Goal: Task Accomplishment & Management: Use online tool/utility

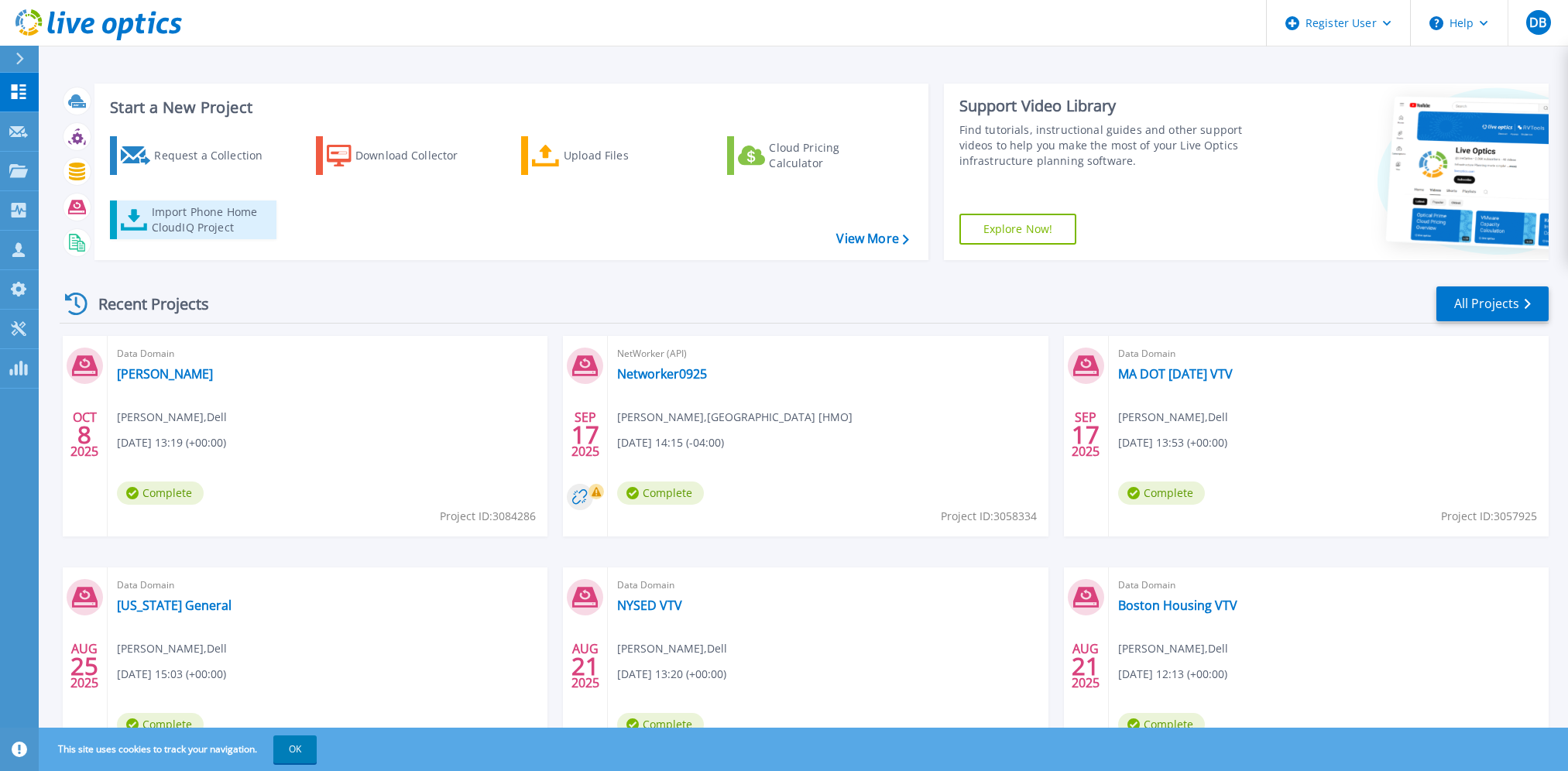
click at [249, 221] on div "Import Phone Home CloudIQ Project" at bounding box center [212, 220] width 120 height 31
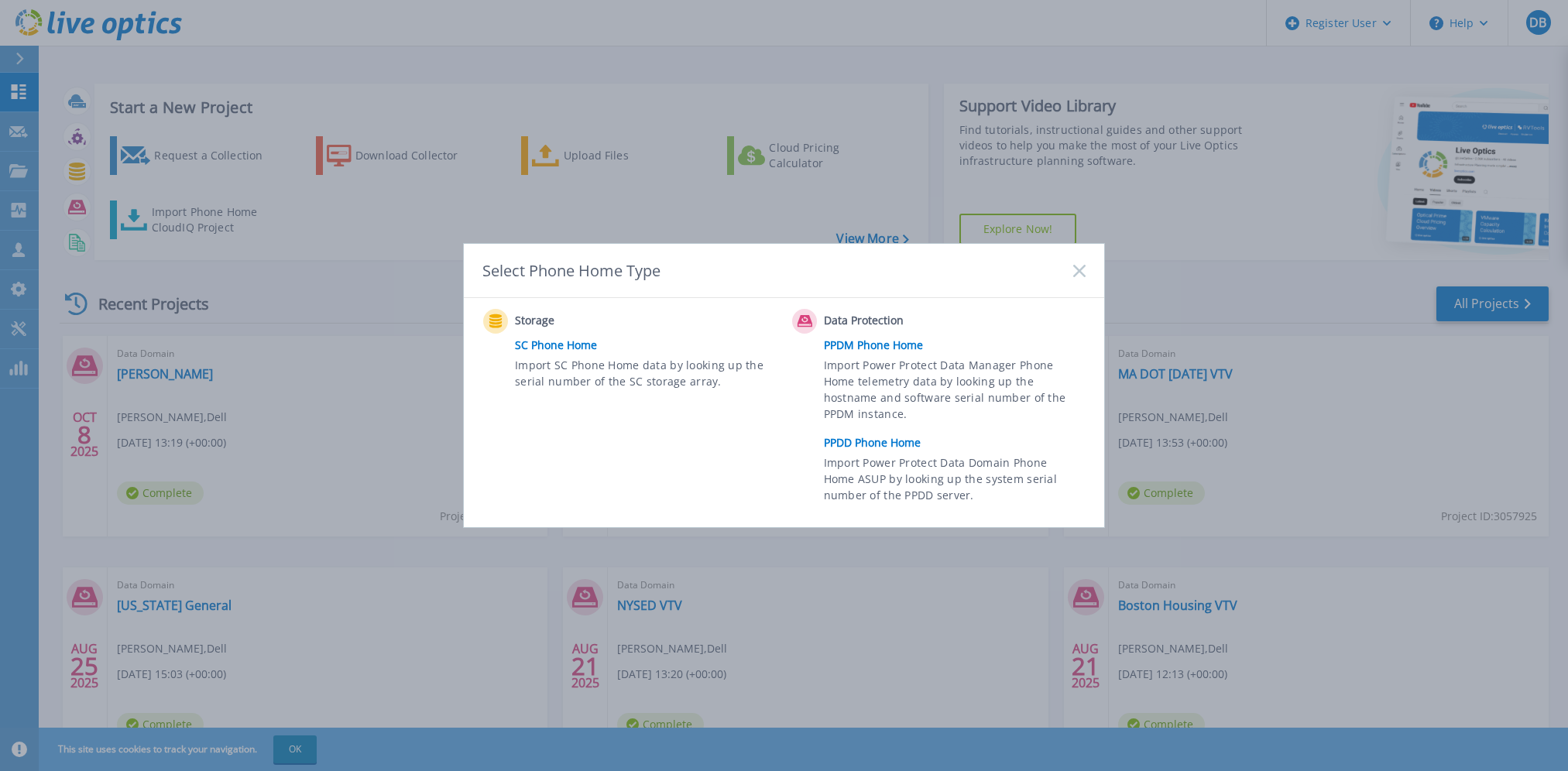
click at [863, 445] on link "PPDD Phone Home" at bounding box center [957, 443] width 269 height 24
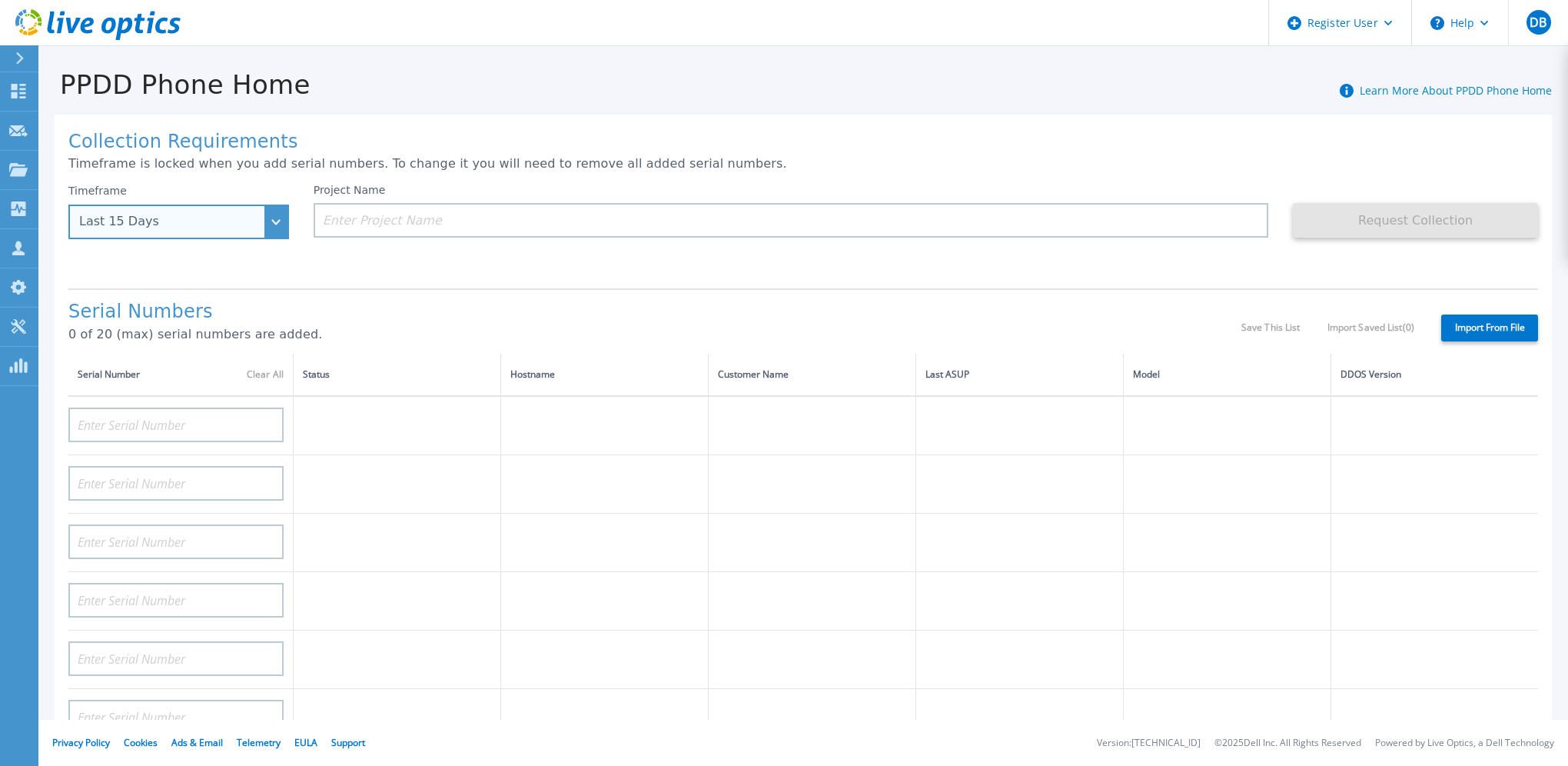
click at [273, 220] on div "Last 15 Days" at bounding box center [178, 221] width 220 height 34
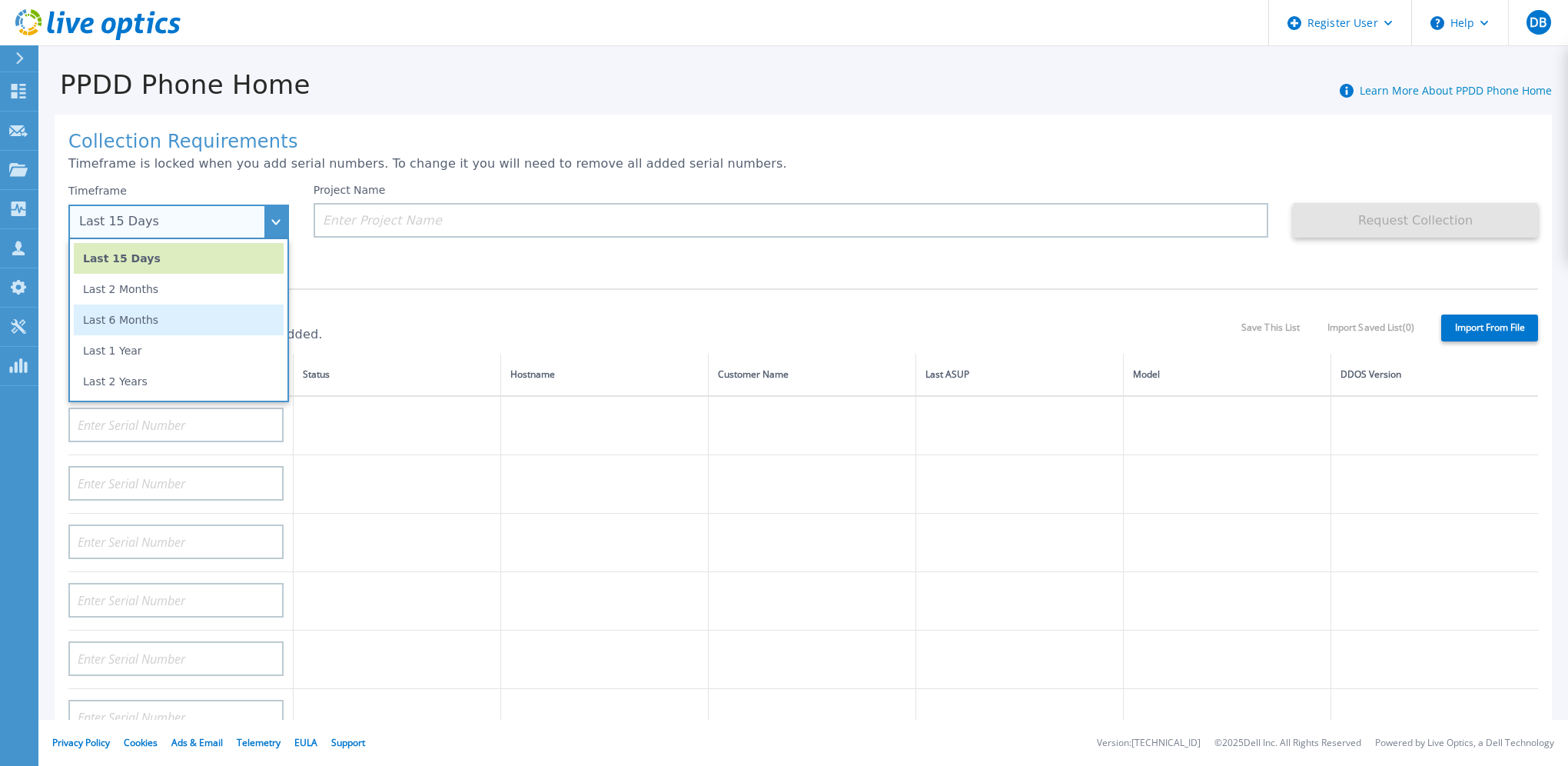
click at [232, 320] on li "Last 6 Months" at bounding box center [178, 320] width 210 height 31
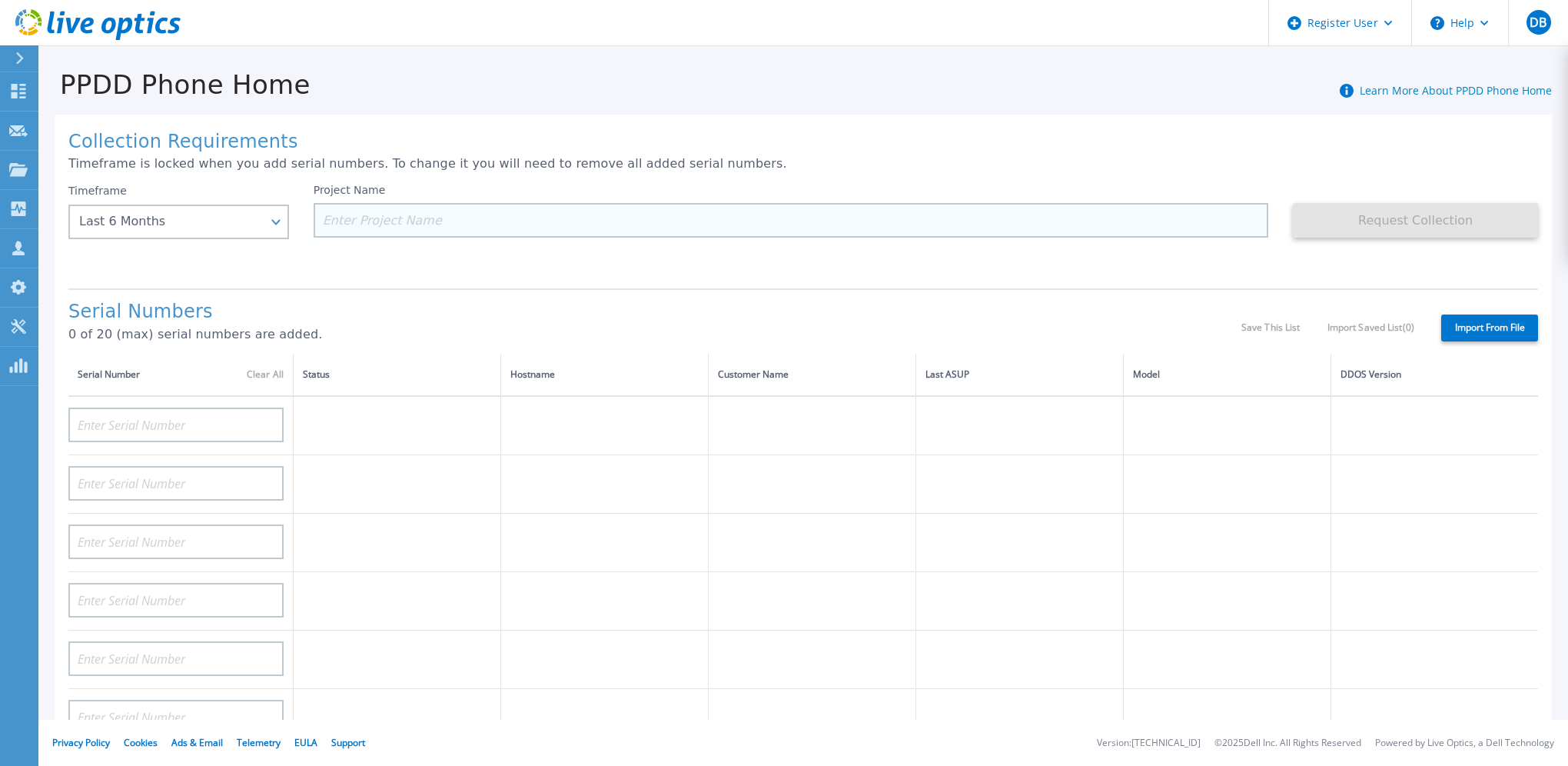
click at [408, 222] on input at bounding box center [792, 221] width 955 height 34
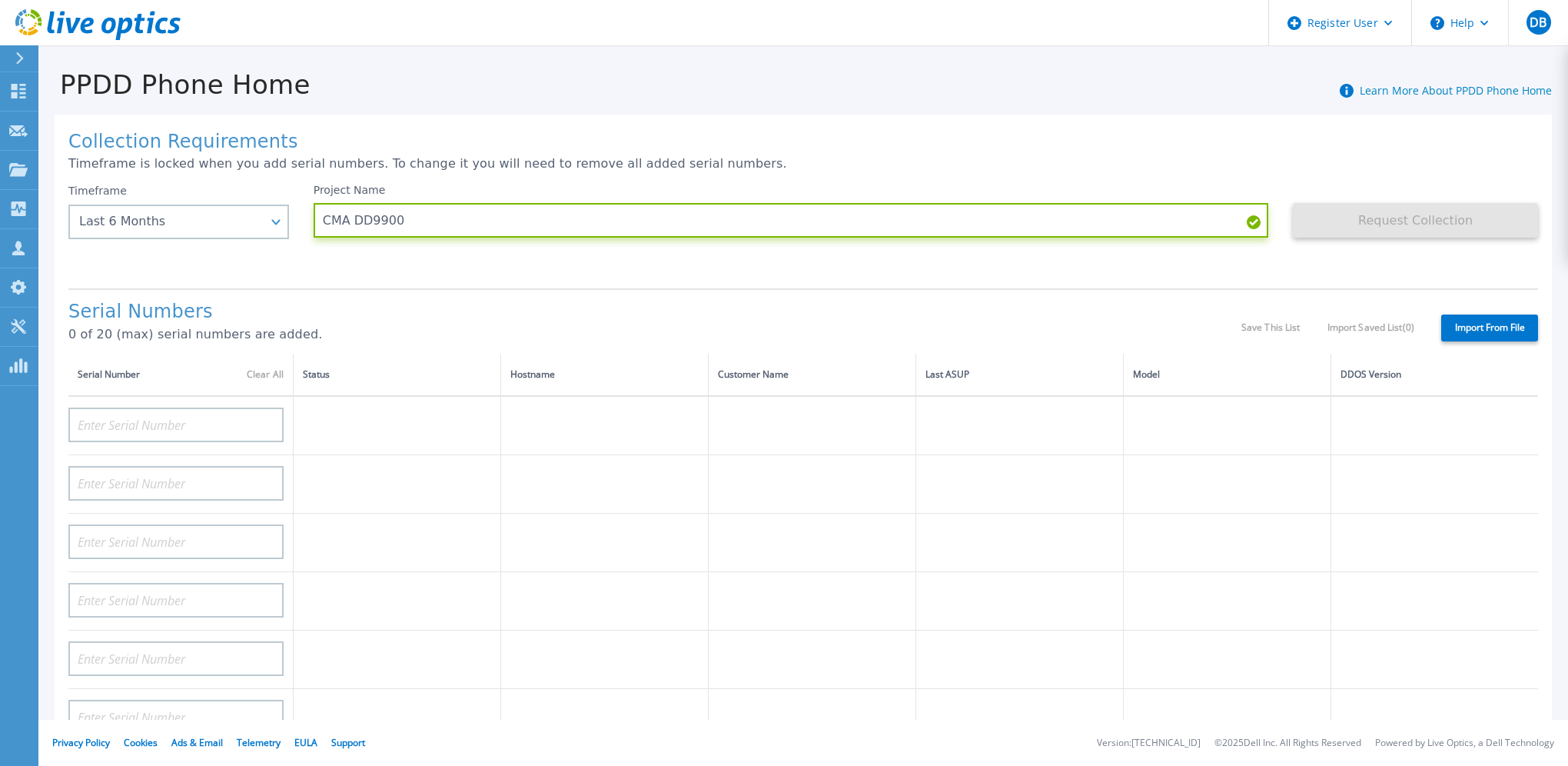
type input "CMA DD9900"
click at [701, 124] on div "Collection Requirements Timeframe is locked when you add serial numbers. To cha…" at bounding box center [803, 549] width 1498 height 870
click at [80, 443] on td at bounding box center [181, 426] width 225 height 59
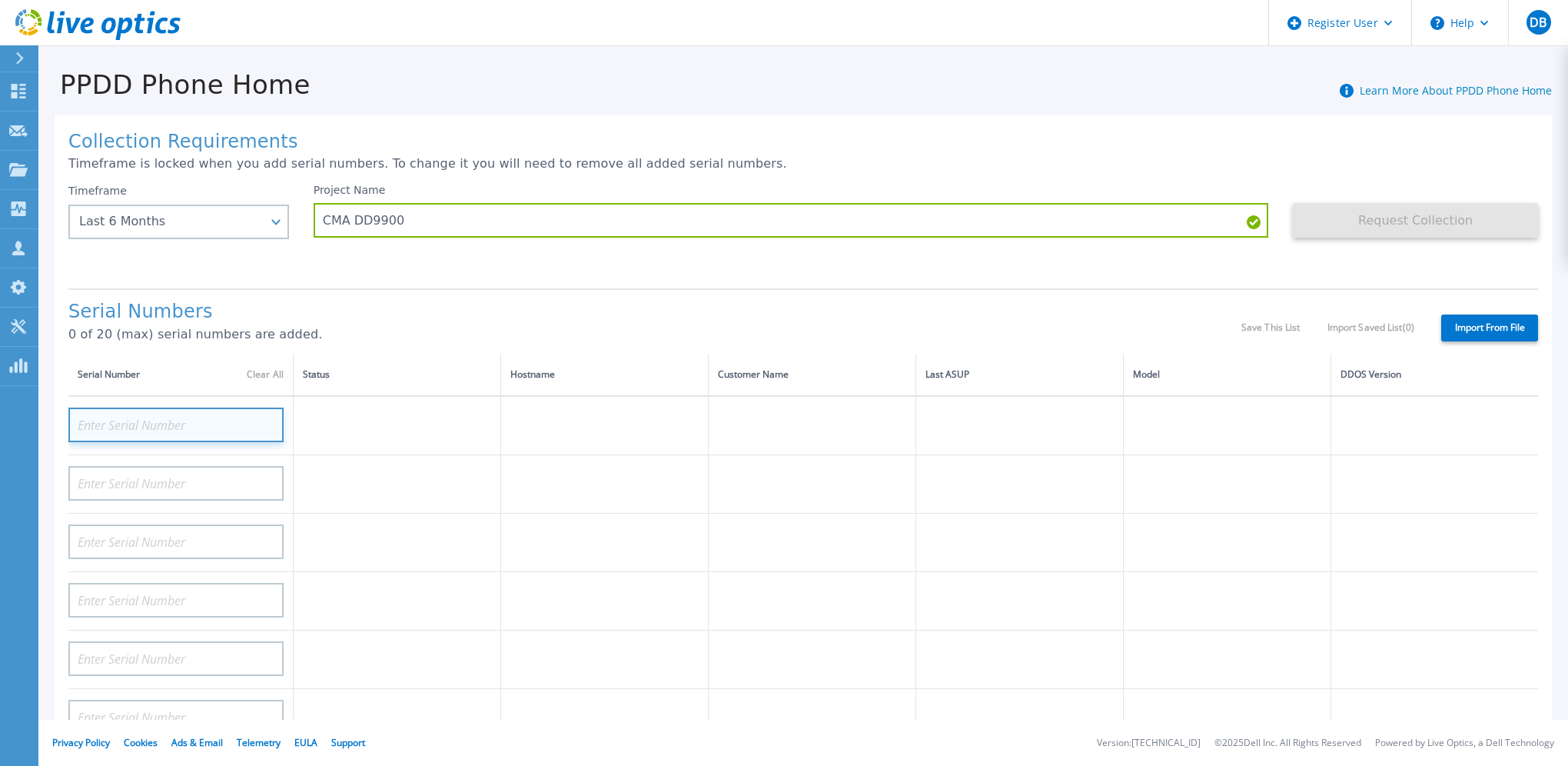
click at [104, 425] on input at bounding box center [175, 425] width 215 height 34
paste input "APM01202900776"
type input "APM01202900776"
click at [350, 484] on td at bounding box center [397, 484] width 208 height 59
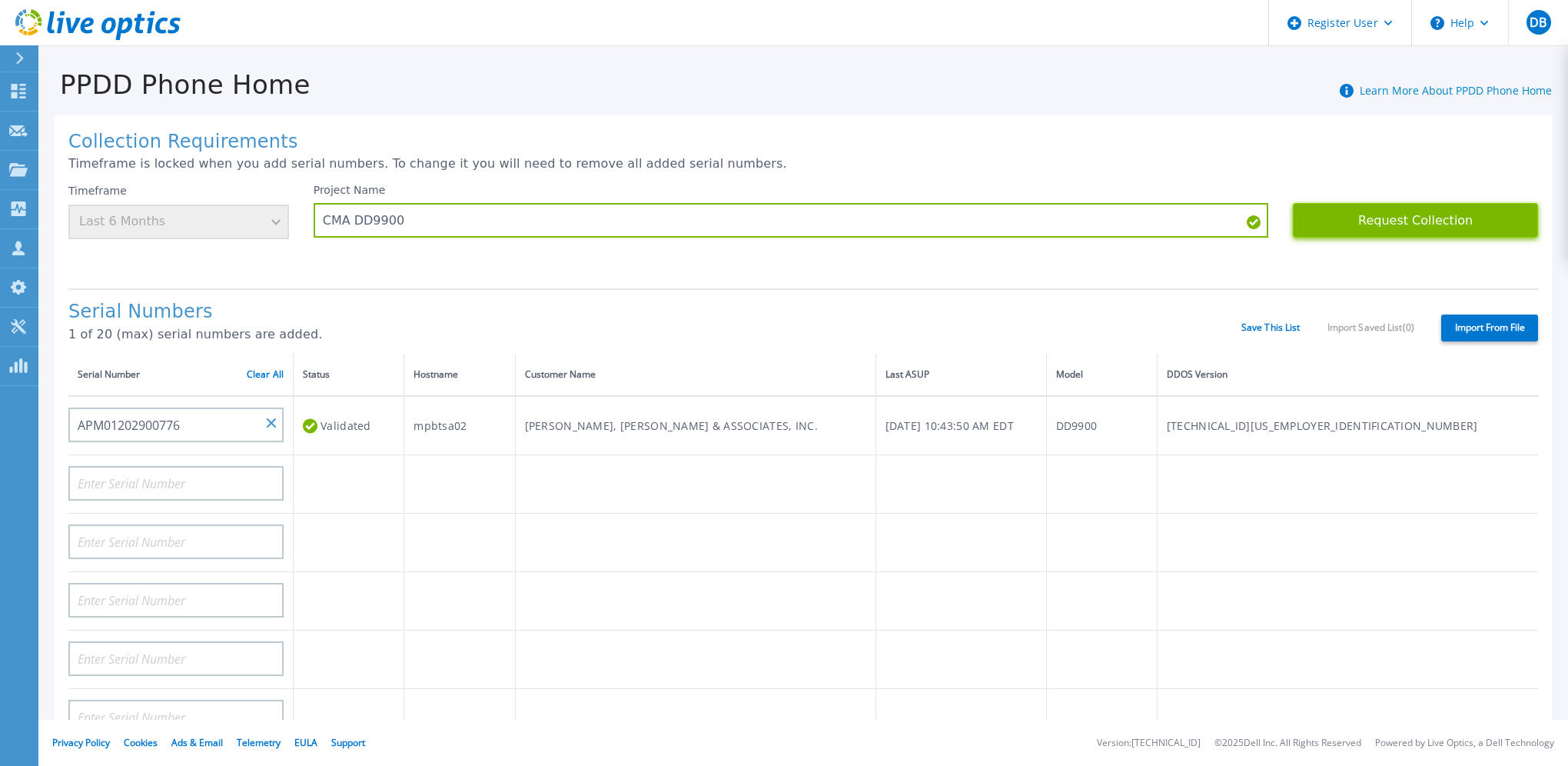
click at [1439, 212] on button "Request Collection" at bounding box center [1416, 221] width 246 height 34
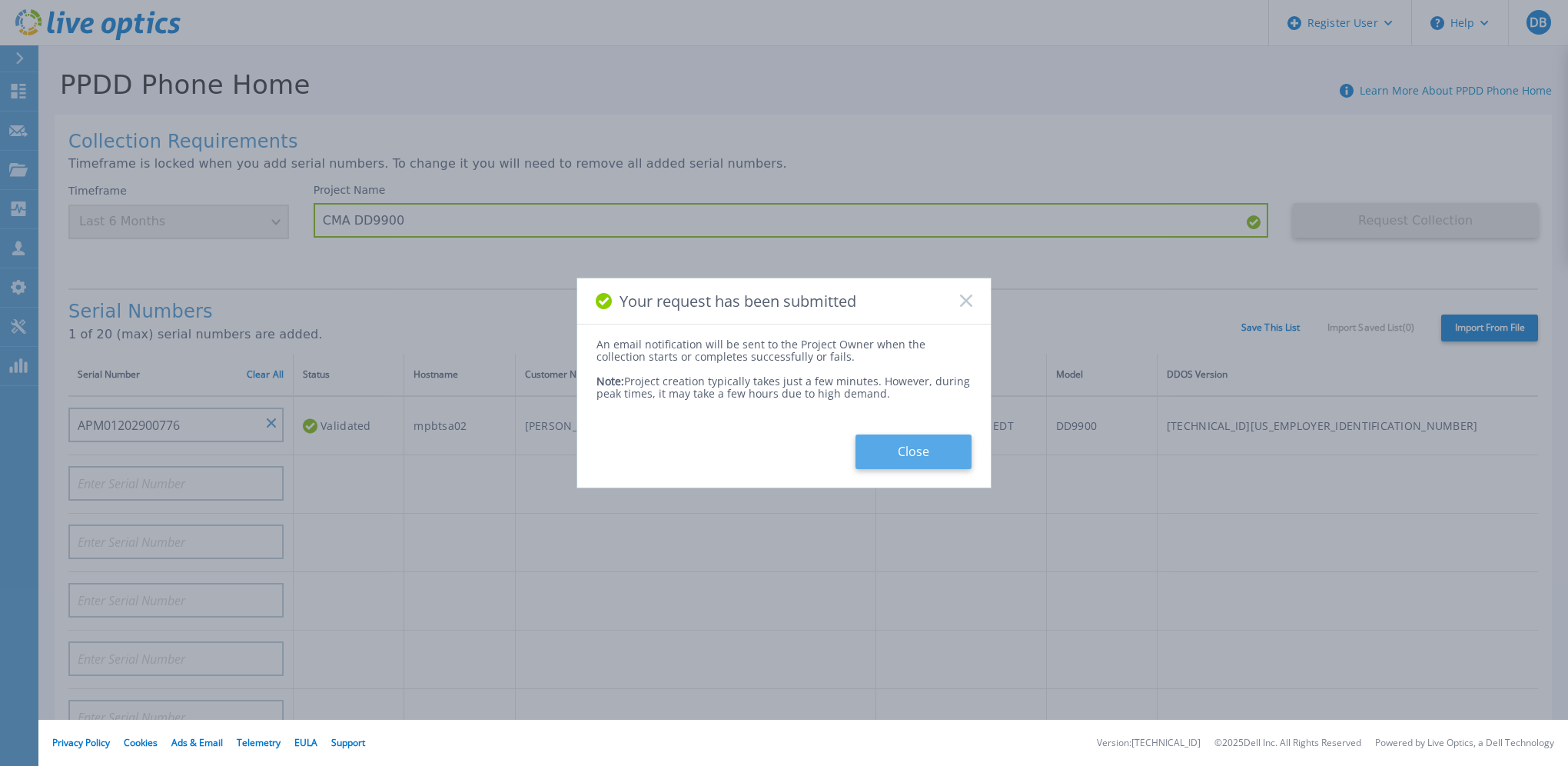
click at [904, 457] on button "Close" at bounding box center [913, 452] width 116 height 34
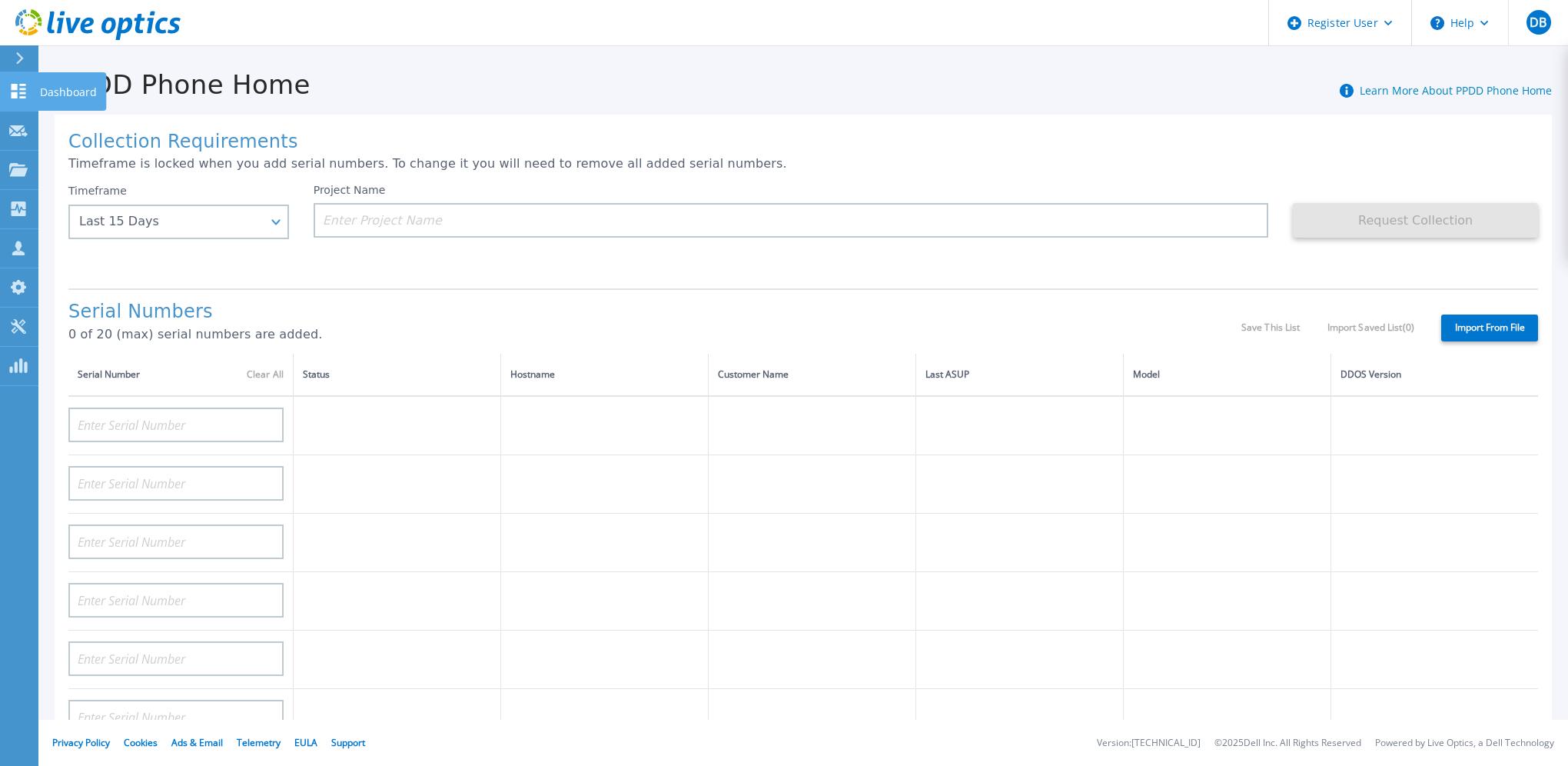
click at [74, 91] on p "Dashboard" at bounding box center [67, 92] width 57 height 40
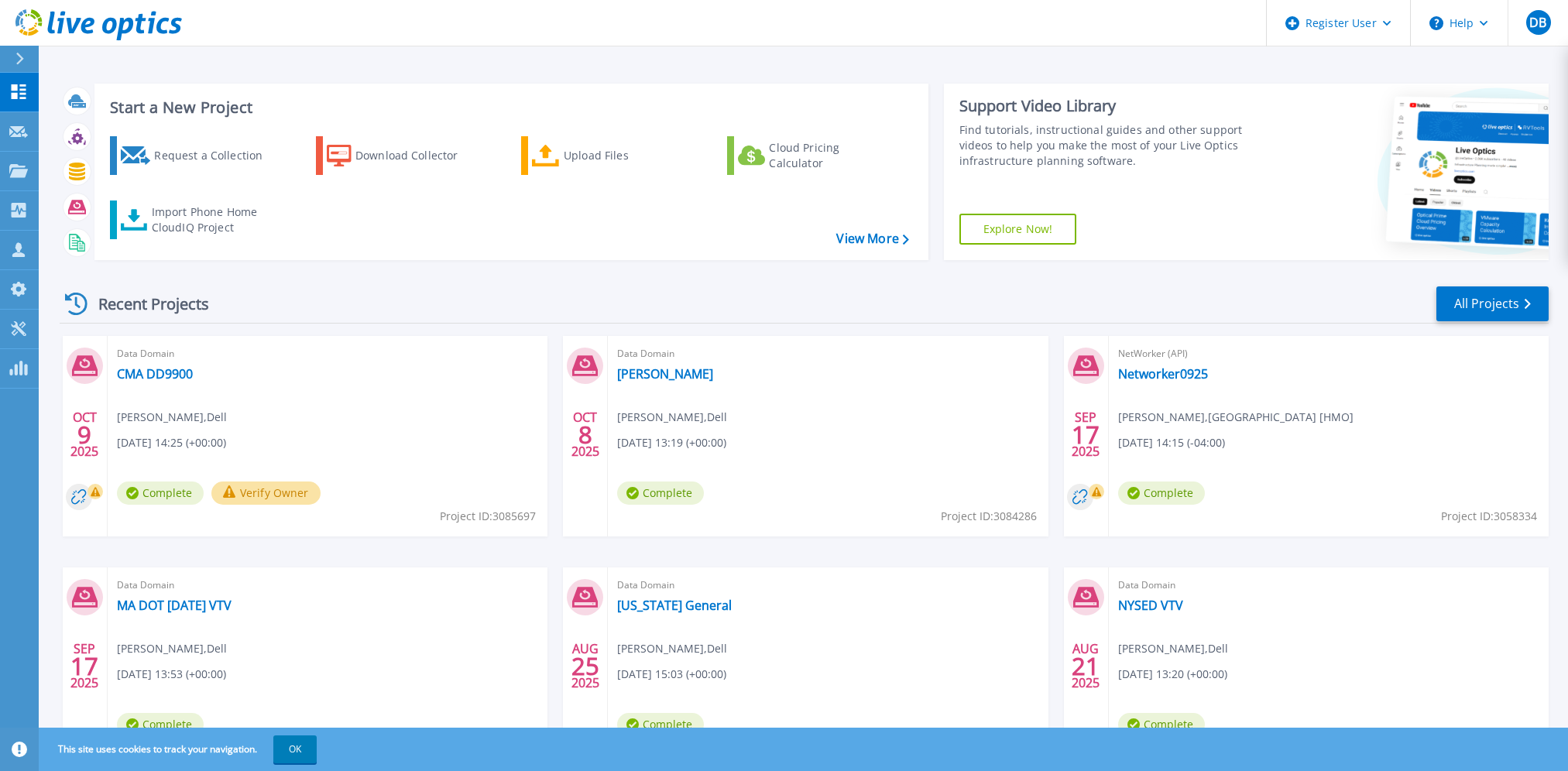
click at [301, 495] on button "Verify Owner" at bounding box center [265, 494] width 110 height 24
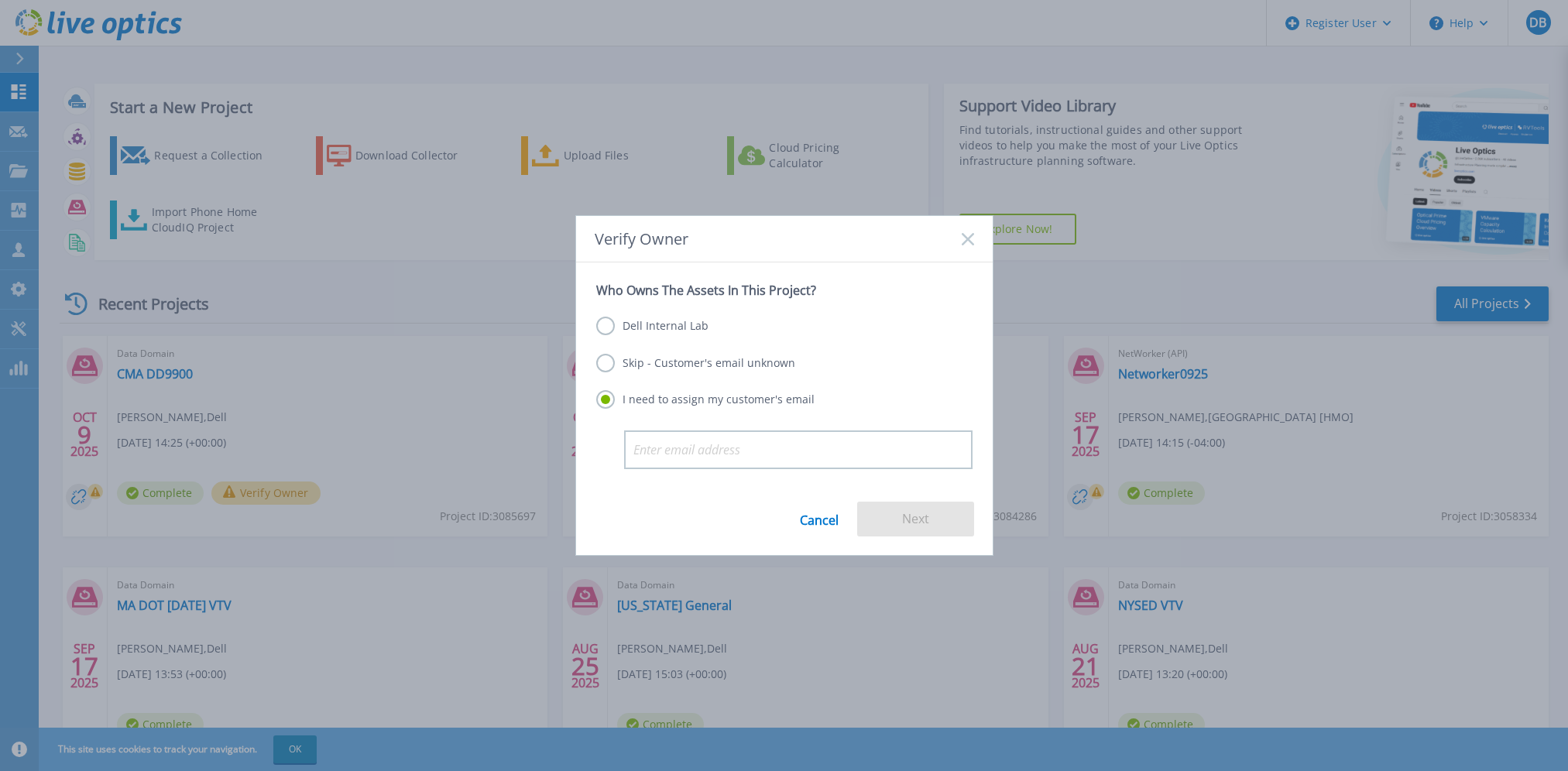
click at [684, 325] on label "Dell Internal Lab" at bounding box center [652, 326] width 112 height 19
click at [0, 0] on input "Dell Internal Lab" at bounding box center [0, 0] width 0 height 0
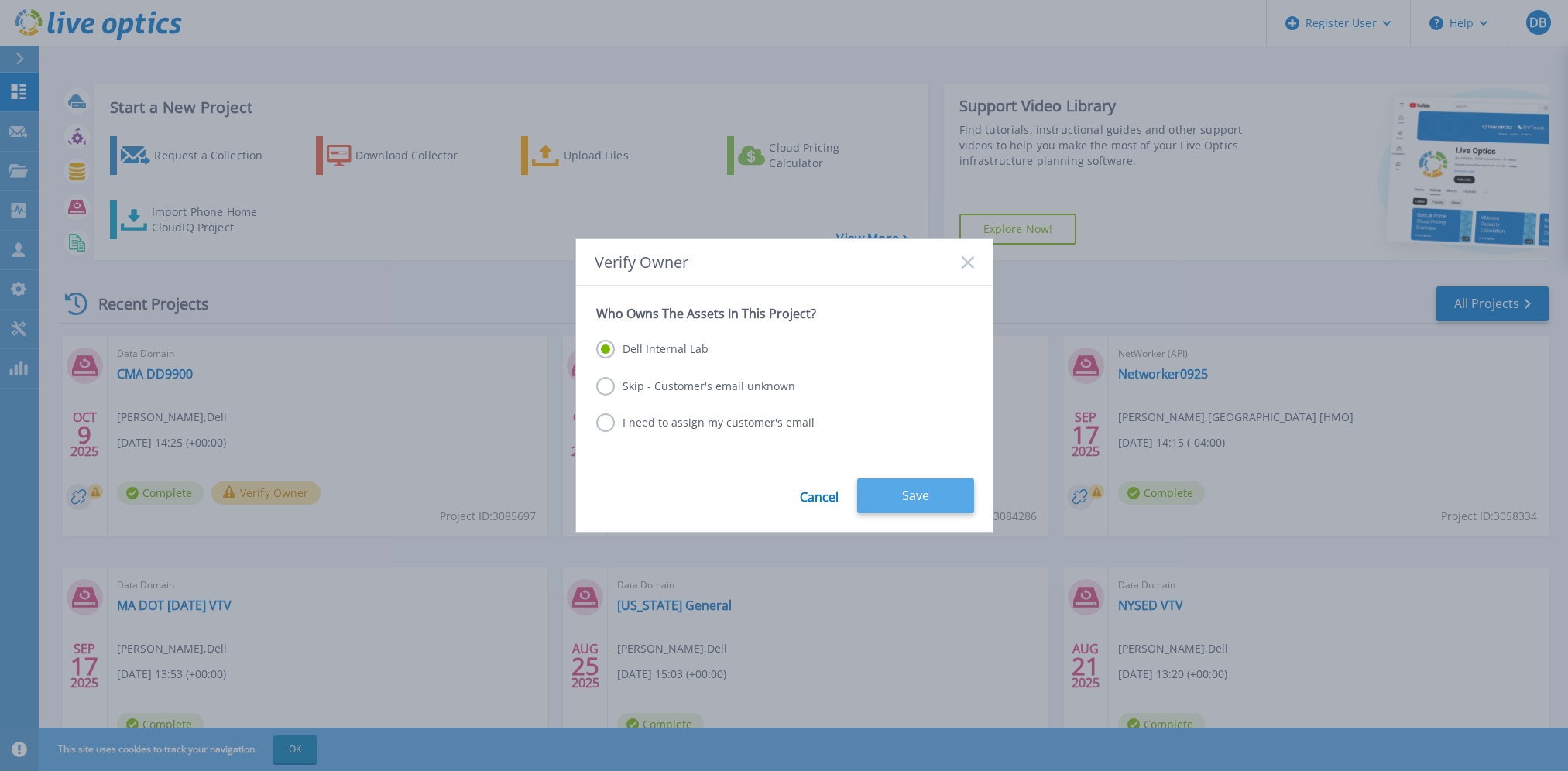
click at [935, 509] on button "Save" at bounding box center [915, 496] width 117 height 34
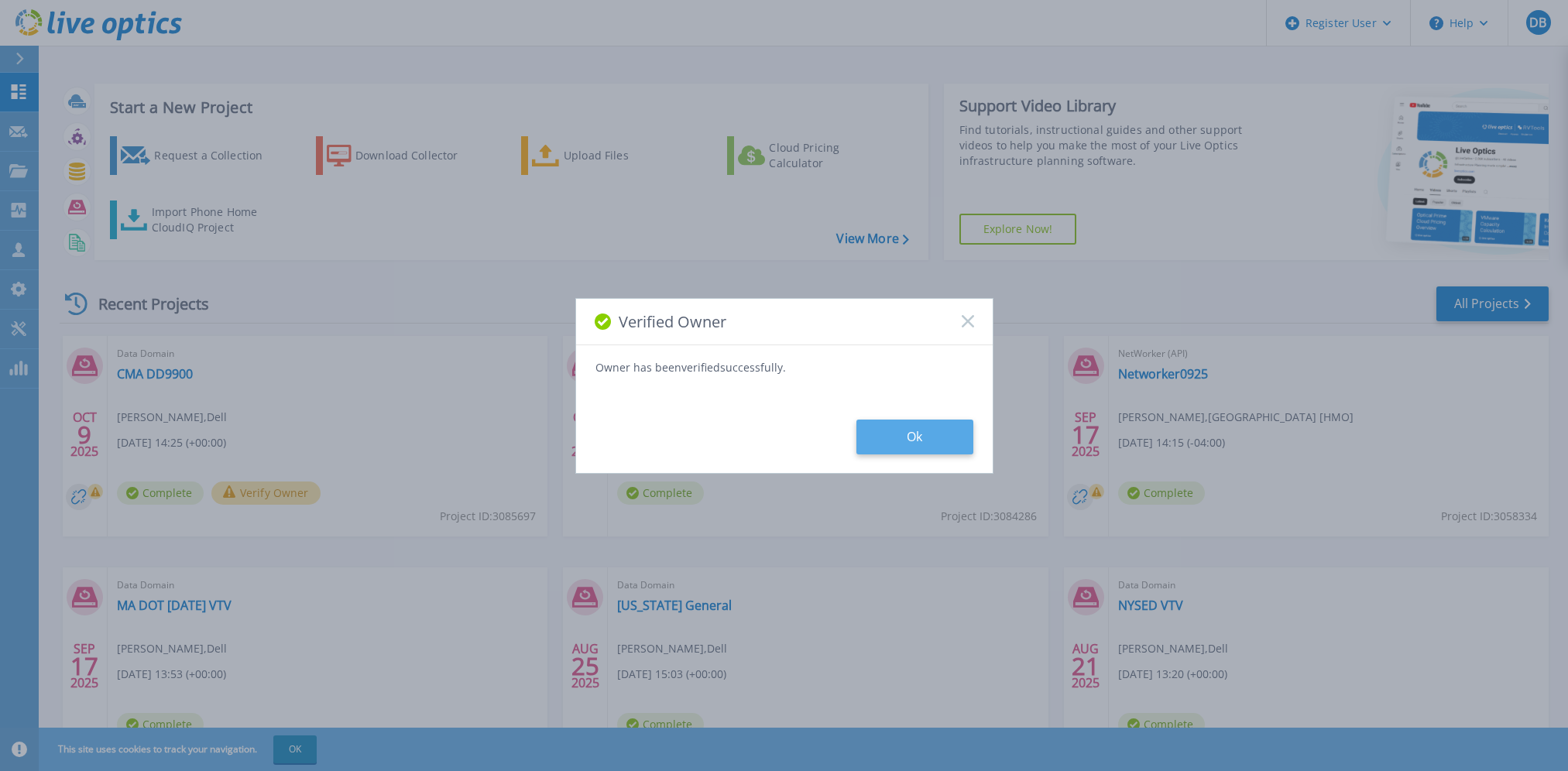
click at [912, 434] on button "Ok" at bounding box center [914, 437] width 117 height 34
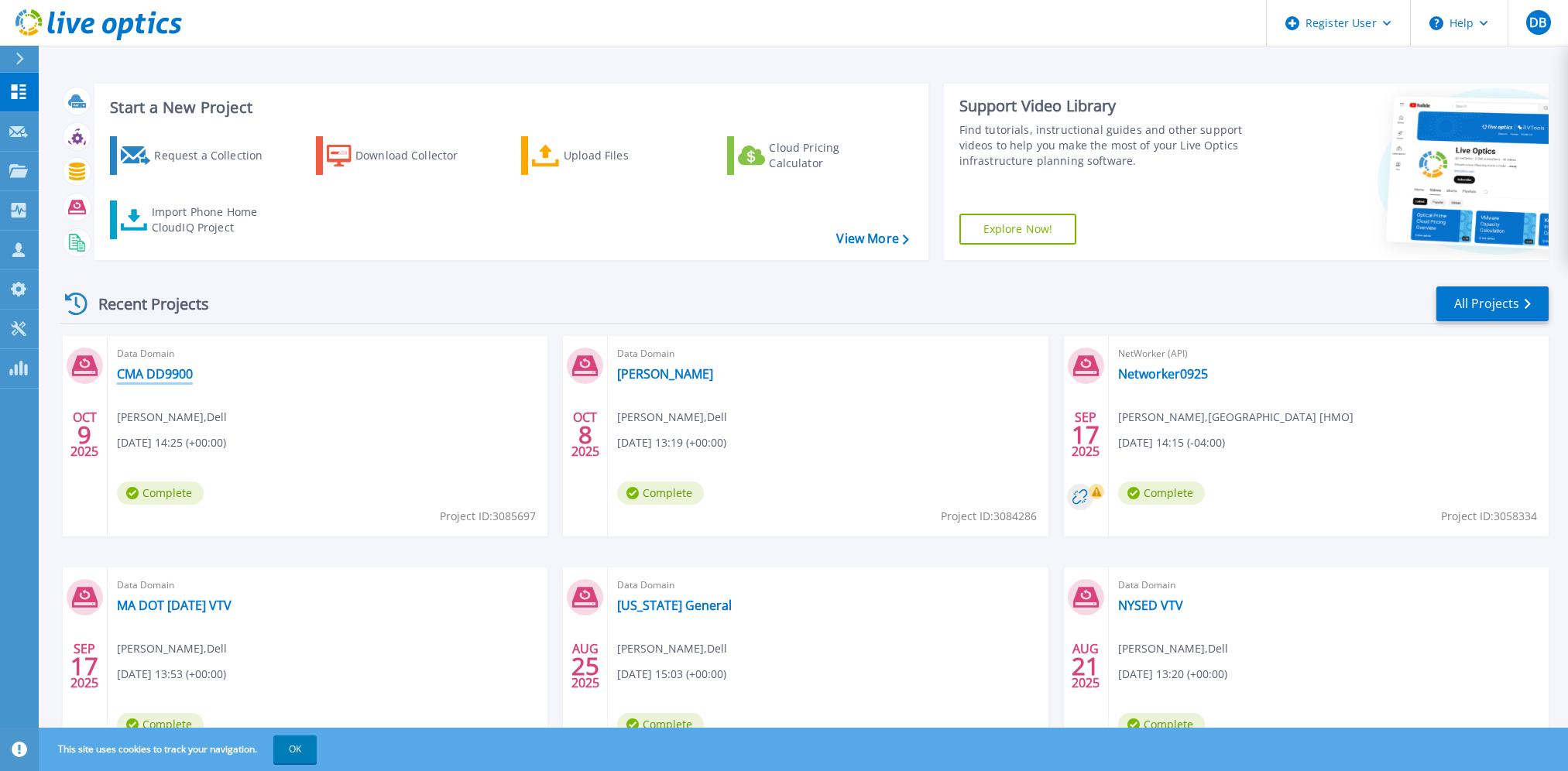
click at [172, 373] on link "CMA DD9900" at bounding box center [155, 373] width 76 height 15
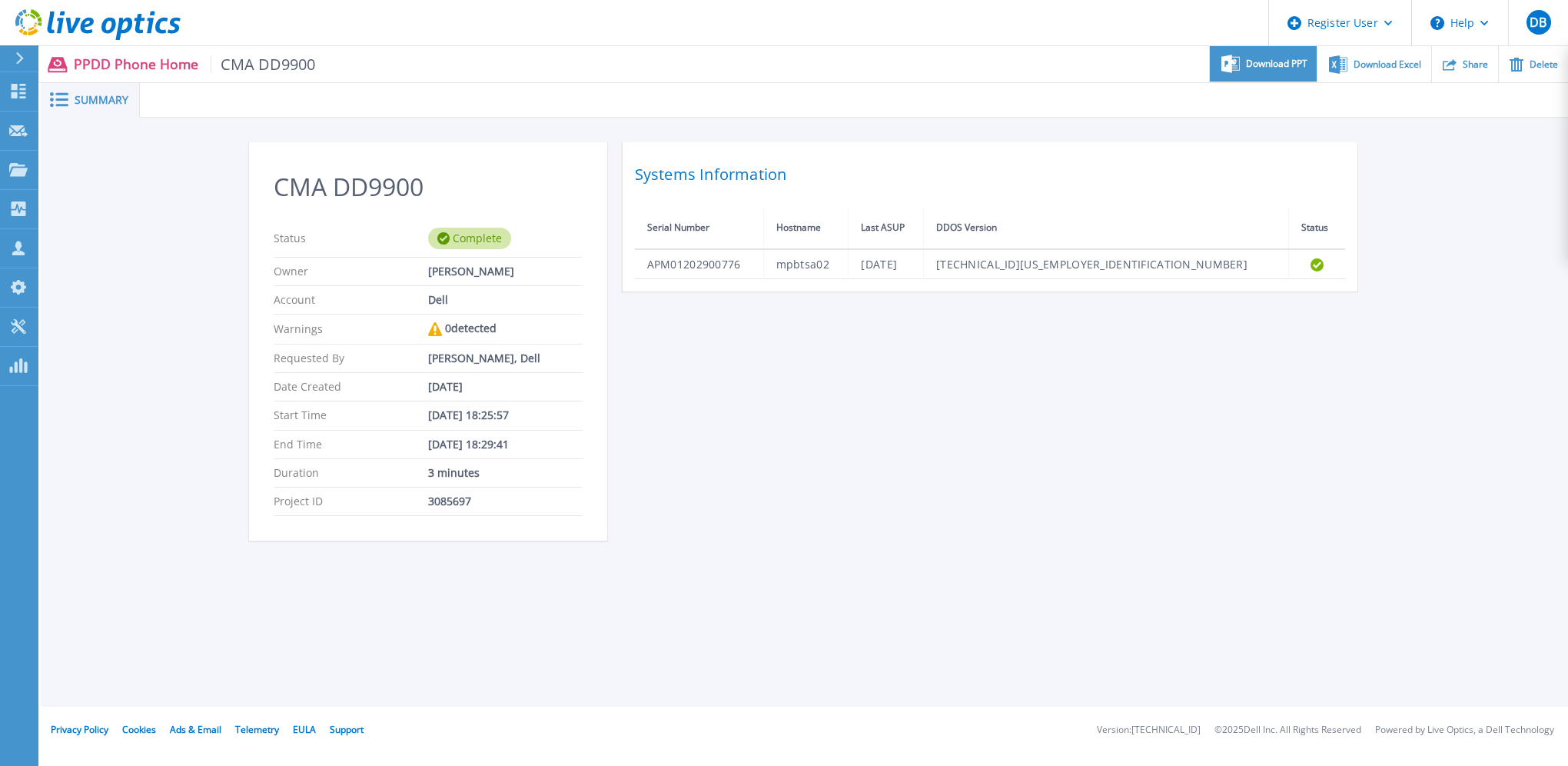
click at [1279, 75] on div "Download PPT" at bounding box center [1263, 64] width 107 height 36
